Goal: Download file/media

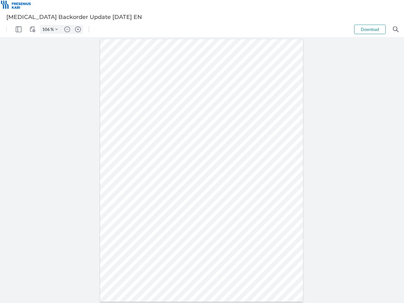
click at [19, 29] on img "Panel" at bounding box center [19, 29] width 6 height 6
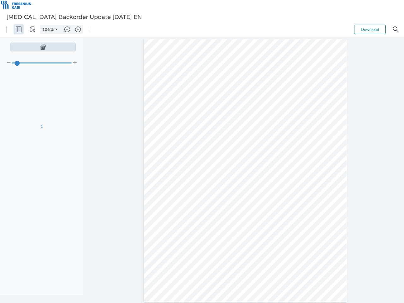
click at [32, 29] on img "View Controls" at bounding box center [33, 29] width 6 height 6
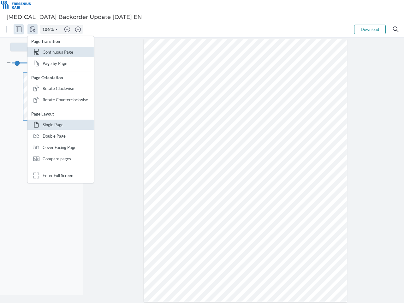
click at [47, 29] on input "106" at bounding box center [45, 29] width 10 height 6
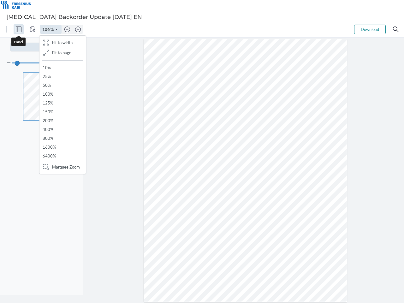
click at [56, 29] on img "Zoom Controls" at bounding box center [56, 29] width 3 height 3
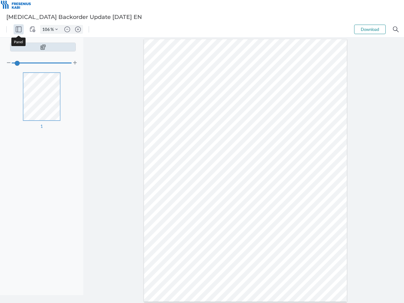
click at [67, 29] on img "Zoom out" at bounding box center [67, 29] width 6 height 6
click at [78, 29] on img "Zoom in" at bounding box center [78, 29] width 6 height 6
type input "106"
click at [370, 29] on button "Download" at bounding box center [370, 29] width 32 height 9
click at [396, 29] on img "Search" at bounding box center [396, 29] width 6 height 6
